Goal: Task Accomplishment & Management: Complete application form

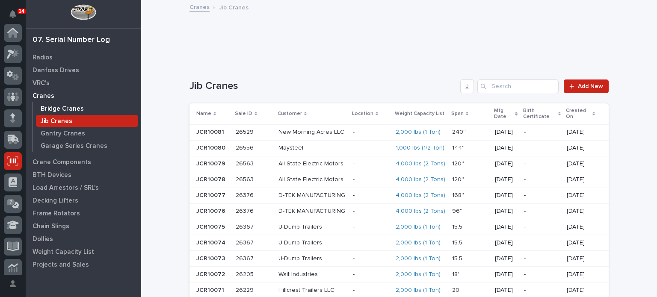
scroll to position [128, 0]
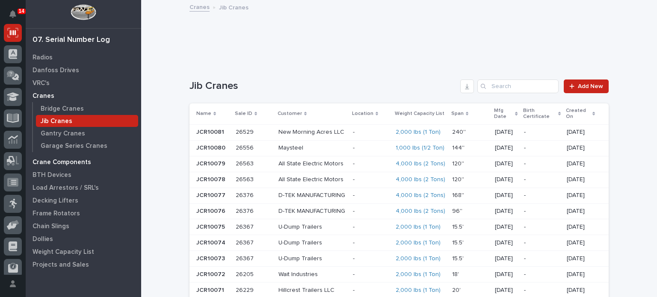
click at [59, 160] on p "Crane Components" at bounding box center [62, 163] width 59 height 8
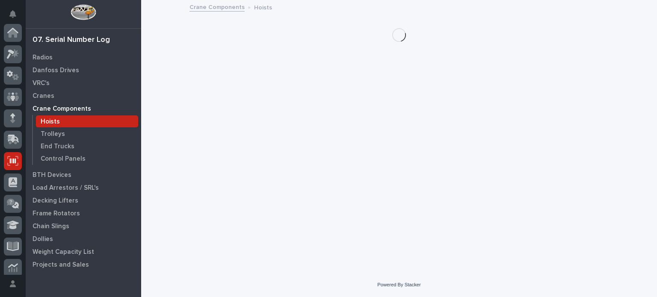
scroll to position [128, 0]
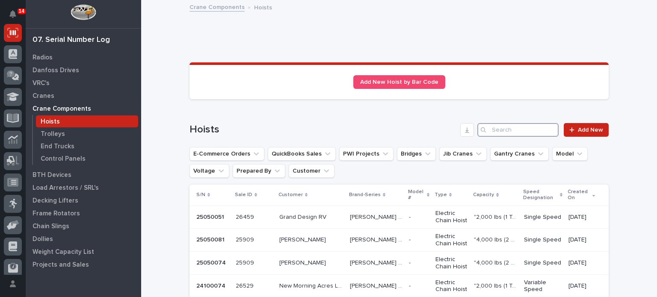
click at [529, 130] on input "Search" at bounding box center [517, 130] width 81 height 14
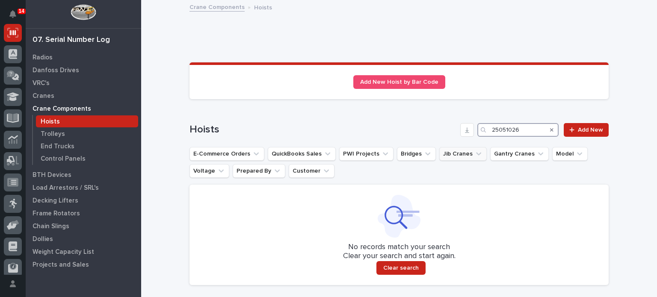
drag, startPoint x: 529, startPoint y: 130, endPoint x: 433, endPoint y: 148, distance: 97.2
click at [433, 148] on div "Hoists 25051026 Add New E-Commerce Orders QuickBooks Sales PWI Projects Bridges…" at bounding box center [399, 204] width 419 height 162
type input "25051026"
click at [569, 132] on icon at bounding box center [571, 130] width 5 height 6
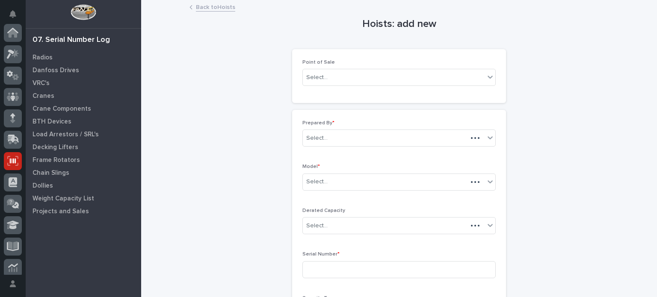
scroll to position [128, 0]
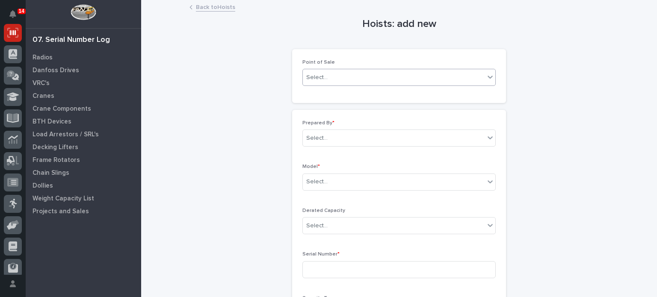
click at [384, 71] on div "Select..." at bounding box center [394, 78] width 182 height 14
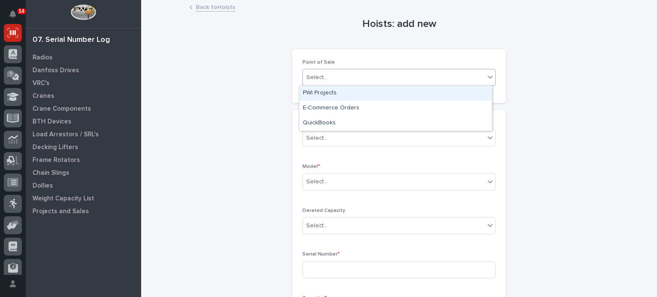
click at [357, 86] on div "PWI Projects" at bounding box center [395, 93] width 193 height 15
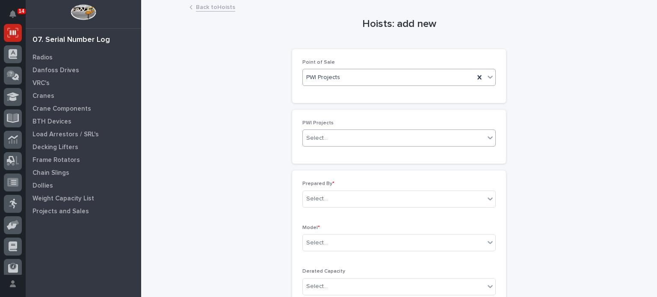
click at [332, 143] on div "Select..." at bounding box center [394, 138] width 182 height 14
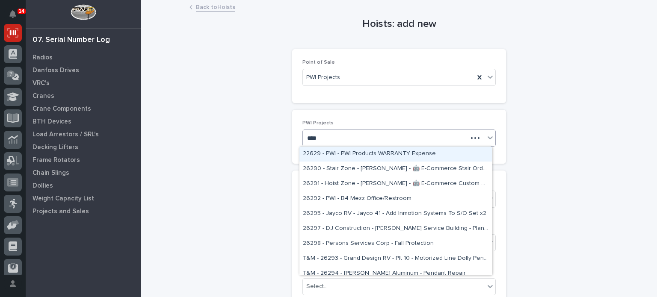
type input "*****"
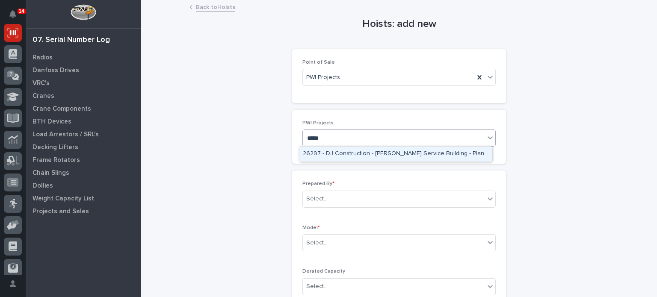
click at [334, 152] on div "26297 - DJ Construction - [PERSON_NAME] Service Building - Plant Setup" at bounding box center [395, 154] width 193 height 15
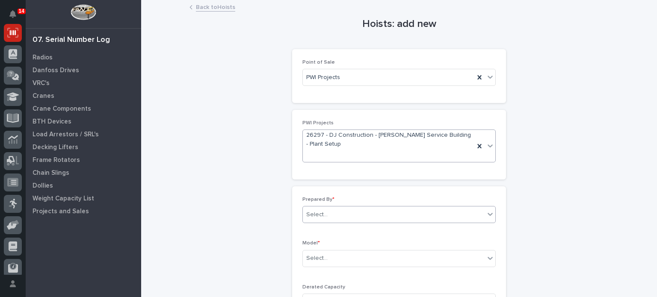
click at [321, 215] on div "Select..." at bounding box center [316, 214] width 21 height 9
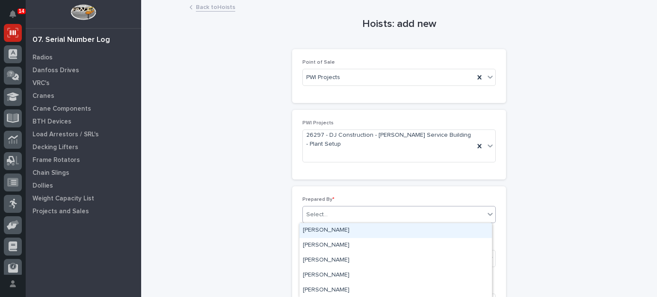
type input "*"
type input "*****"
click at [325, 233] on div "[PERSON_NAME]" at bounding box center [395, 230] width 193 height 15
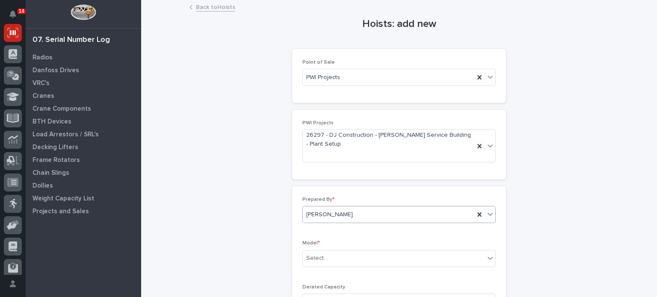
scroll to position [27, 0]
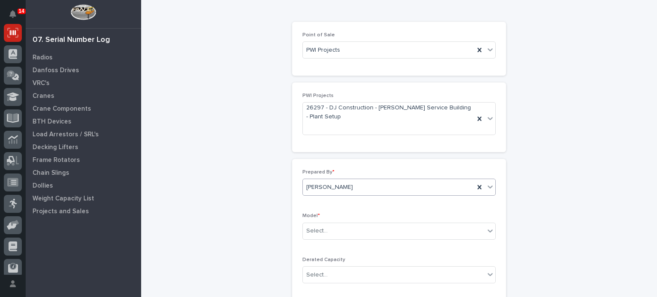
click at [329, 233] on input "text" at bounding box center [329, 231] width 1 height 7
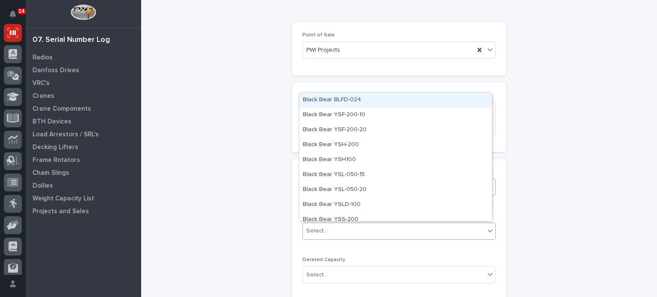
click at [329, 233] on input "text" at bounding box center [329, 231] width 1 height 7
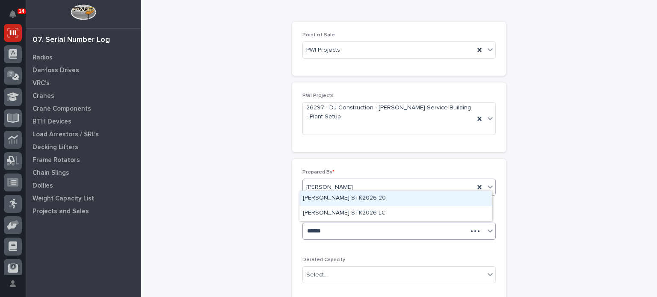
type input "*******"
drag, startPoint x: 354, startPoint y: 207, endPoint x: 355, endPoint y: 199, distance: 8.2
click at [355, 199] on div "[PERSON_NAME] STK2026-20" at bounding box center [395, 198] width 193 height 15
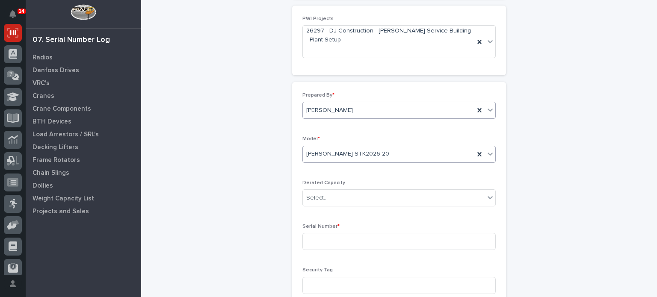
scroll to position [105, 0]
click at [343, 231] on div "Serial Number *" at bounding box center [398, 239] width 193 height 33
click at [340, 239] on input at bounding box center [398, 240] width 193 height 17
paste input "25051026"
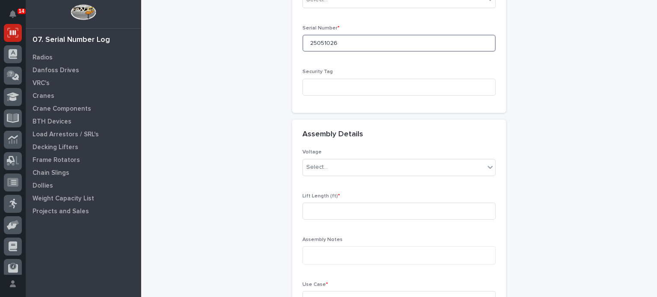
scroll to position [310, 0]
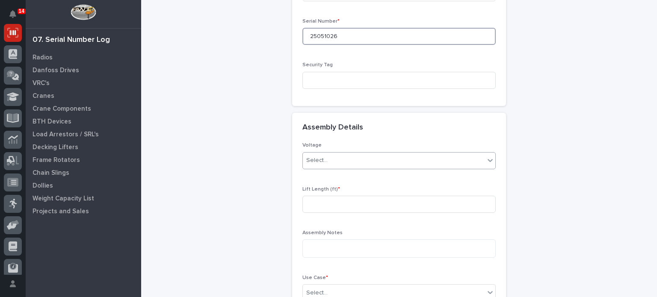
type input "25051026"
click at [344, 154] on div "Select..." at bounding box center [394, 161] width 182 height 14
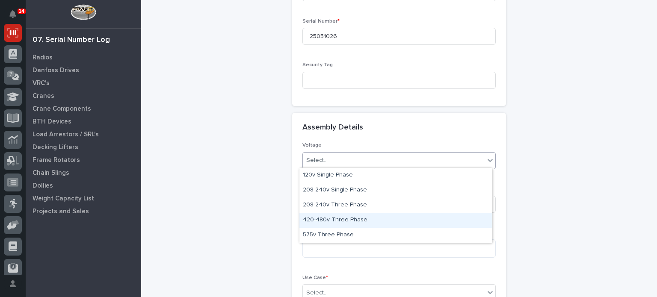
click at [337, 213] on div "420-480v Three Phase" at bounding box center [395, 220] width 193 height 15
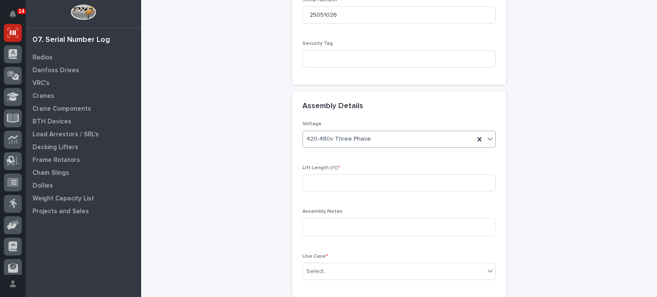
scroll to position [333, 0]
click at [344, 172] on input at bounding box center [398, 180] width 193 height 17
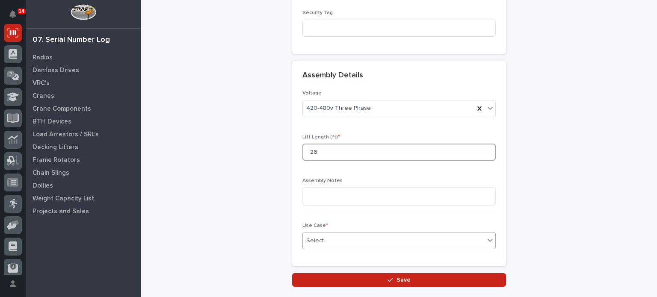
type input "26"
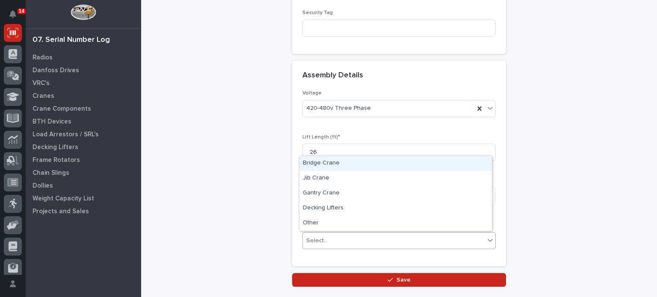
click at [338, 239] on div "Select..." at bounding box center [394, 241] width 182 height 14
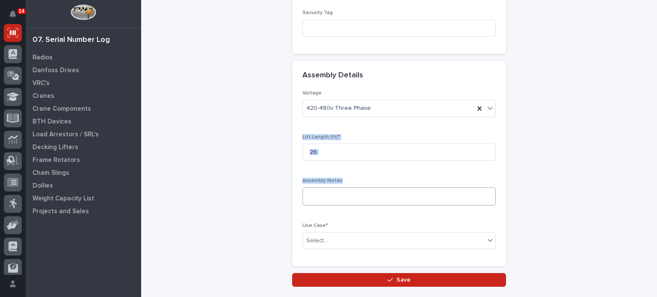
drag, startPoint x: 359, startPoint y: 126, endPoint x: 326, endPoint y: 195, distance: 76.0
click at [326, 195] on div "Voltage 420-480v Three Phase Lift Length (ft) * 26 Assembly Notes Use Case * Se…" at bounding box center [398, 173] width 193 height 166
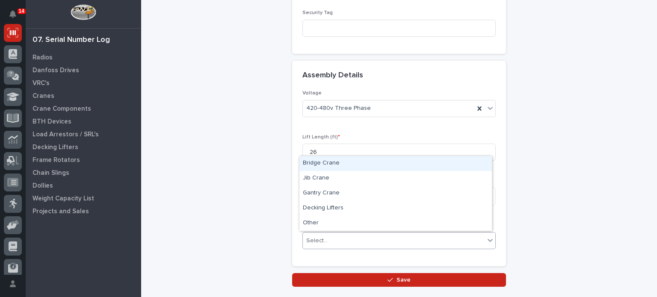
click at [322, 237] on div "Select..." at bounding box center [316, 241] width 21 height 9
click at [329, 167] on div "Bridge Crane" at bounding box center [395, 163] width 193 height 15
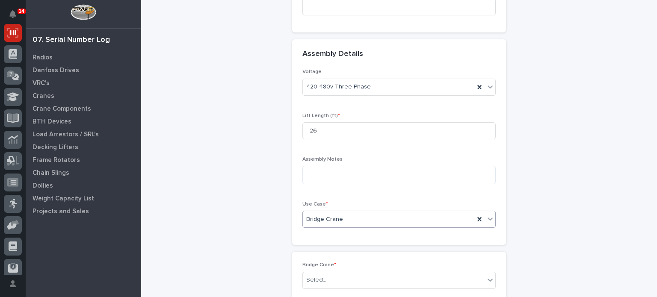
scroll to position [384, 0]
click at [311, 285] on div "Select..." at bounding box center [394, 280] width 182 height 14
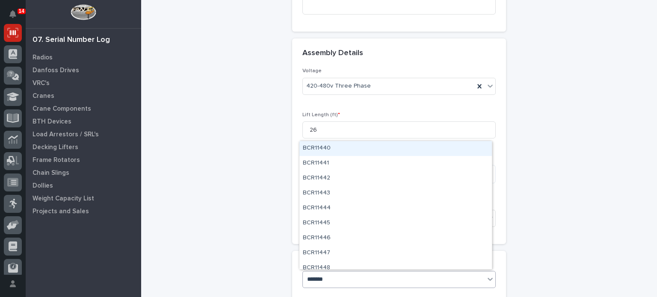
type input "********"
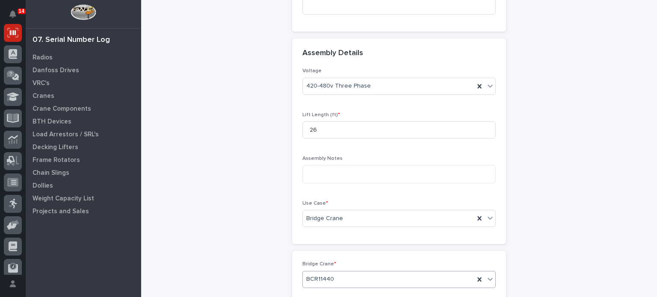
scroll to position [478, 0]
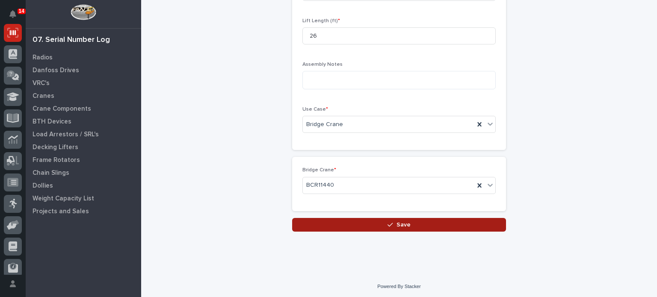
click at [358, 227] on button "Save" at bounding box center [399, 225] width 214 height 14
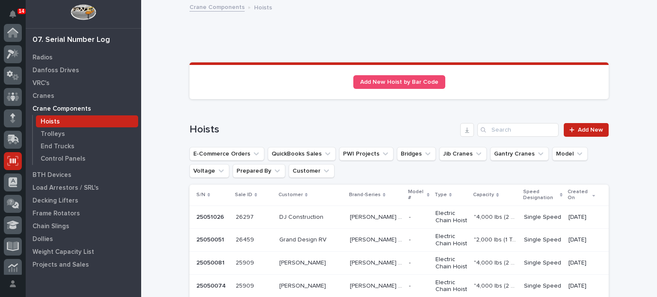
scroll to position [128, 0]
